Goal: Navigation & Orientation: Find specific page/section

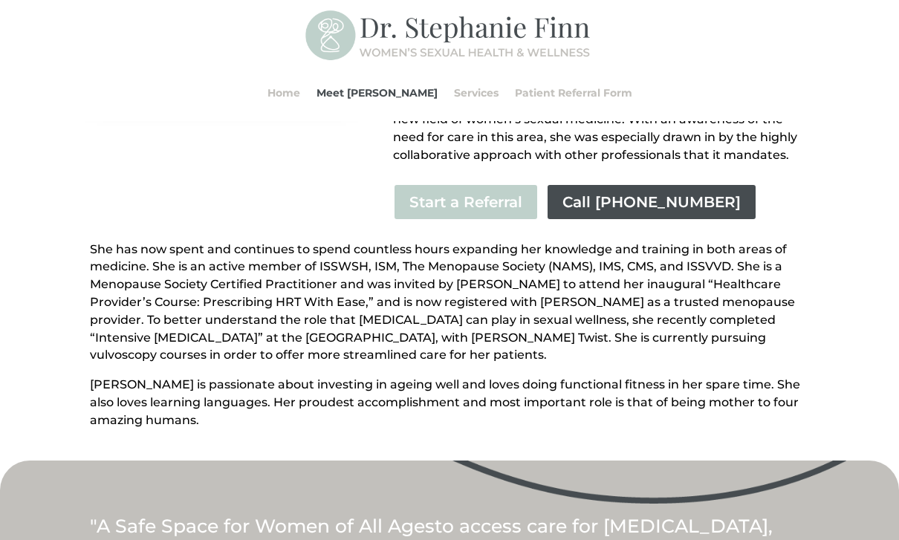
scroll to position [432, 0]
click at [455, 94] on link "Services" at bounding box center [476, 93] width 45 height 56
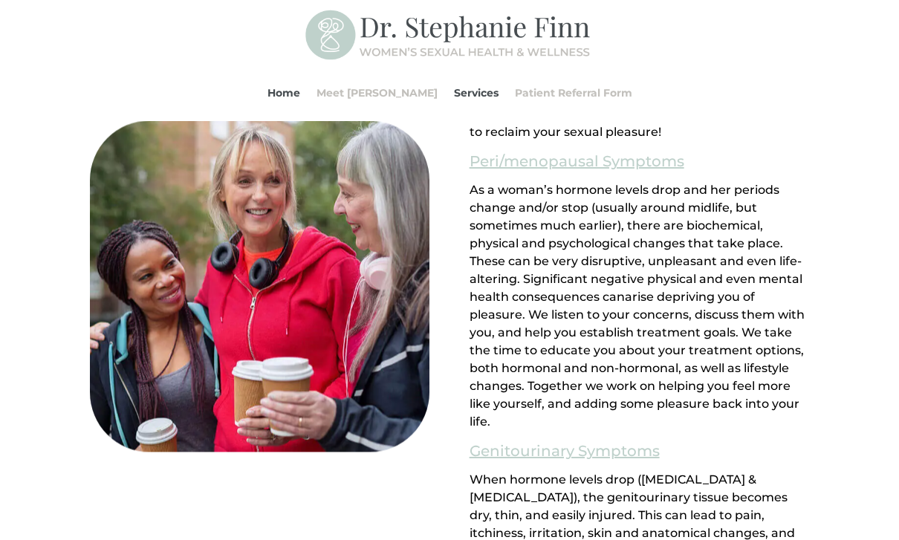
scroll to position [1260, 0]
click at [296, 96] on link "Home" at bounding box center [283, 93] width 33 height 56
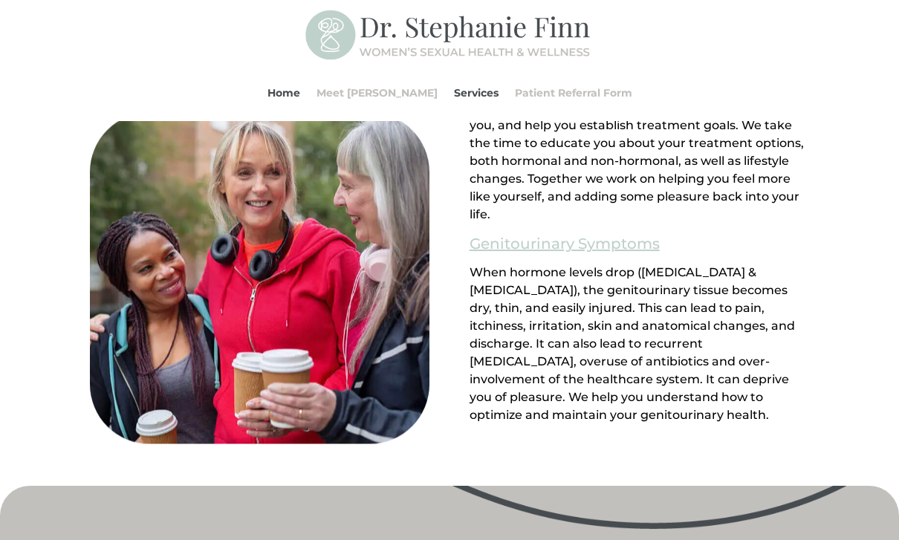
scroll to position [1467, 0]
click at [391, 97] on link "Meet [PERSON_NAME]" at bounding box center [376, 93] width 121 height 56
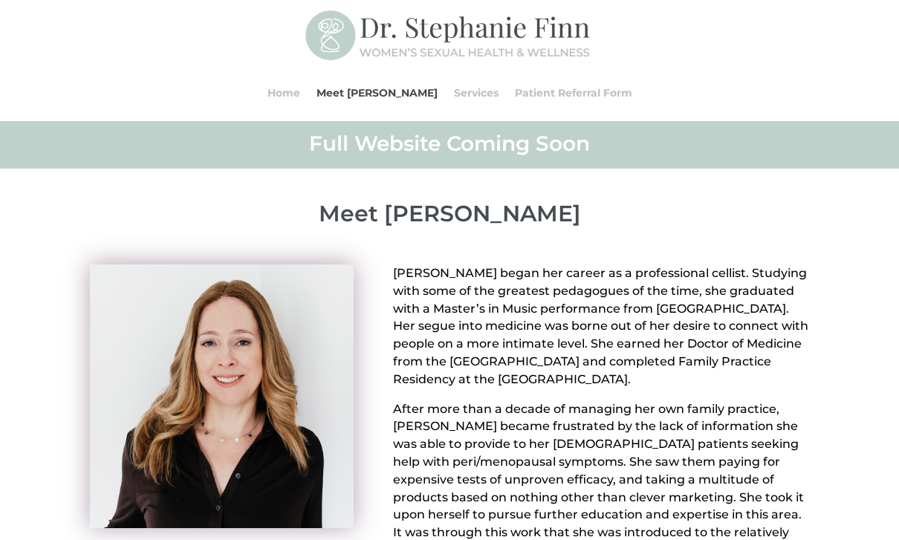
click at [300, 91] on link "Home" at bounding box center [283, 93] width 33 height 56
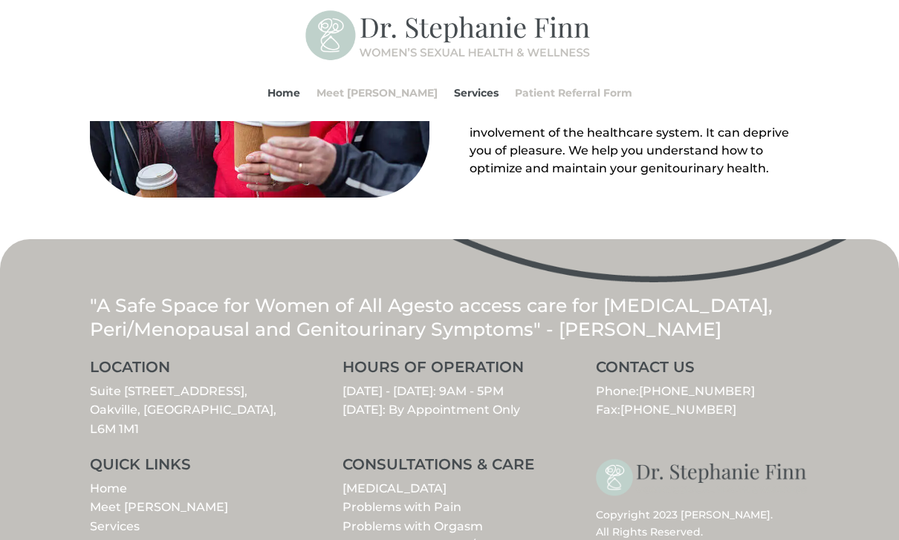
scroll to position [1713, 0]
click at [108, 520] on link "Services" at bounding box center [115, 527] width 50 height 14
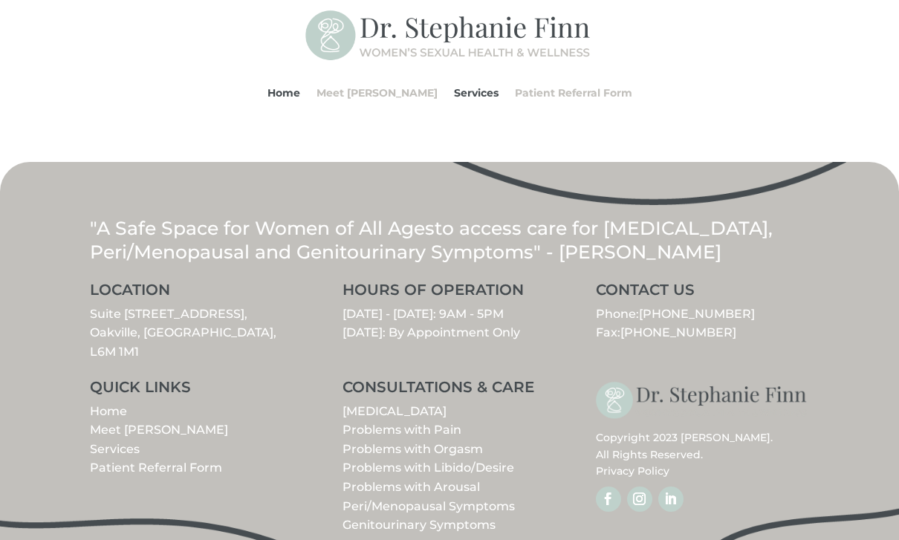
click at [442, 404] on link "[MEDICAL_DATA]" at bounding box center [394, 411] width 104 height 14
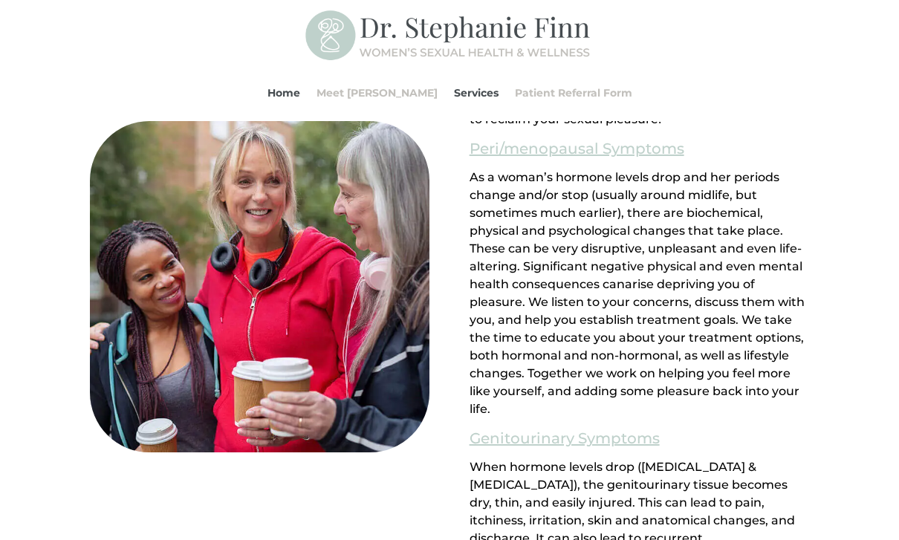
scroll to position [1272, 0]
click at [567, 96] on link "Patient Referral Form" at bounding box center [573, 93] width 117 height 56
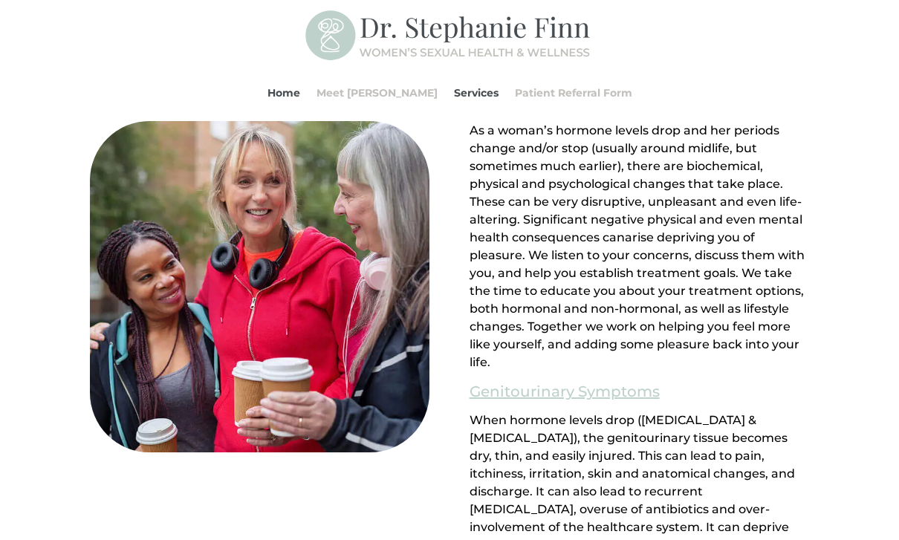
scroll to position [1321, 0]
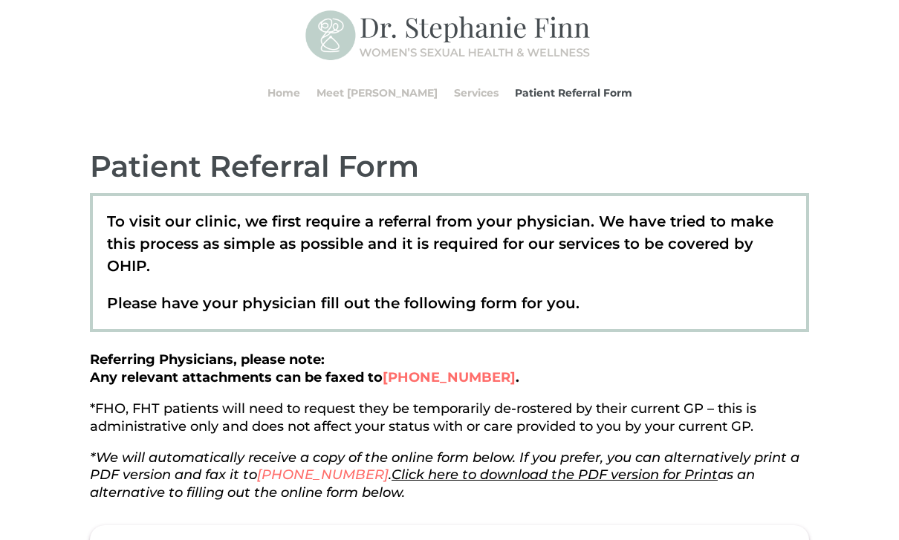
scroll to position [64, 0]
